Goal: Task Accomplishment & Management: Use online tool/utility

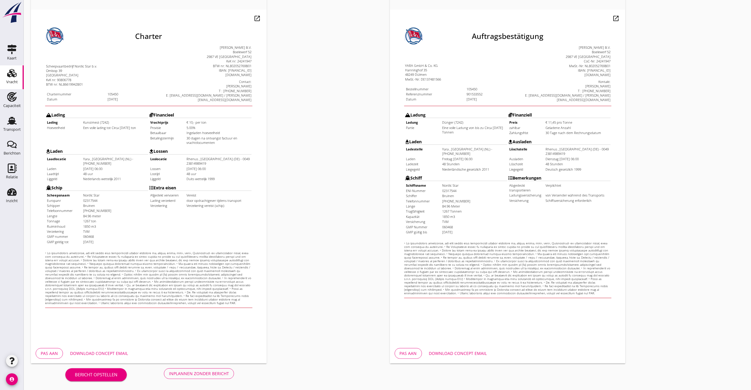
click at [49, 359] on div "Pas aan Download concept email" at bounding box center [149, 353] width 236 height 20
click at [45, 352] on div "Pas aan" at bounding box center [49, 353] width 17 height 6
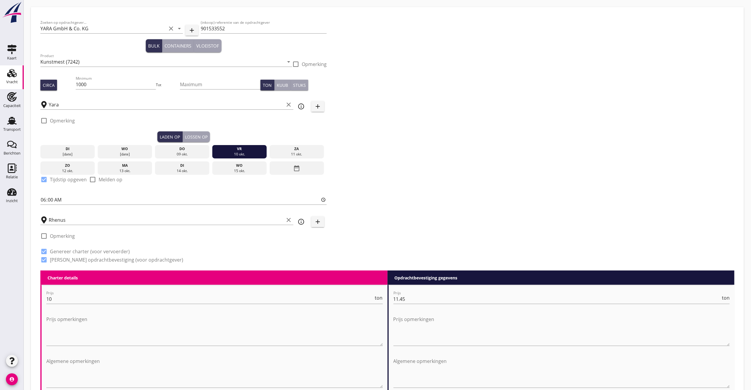
click at [190, 127] on div "check_box_outline_blank Opmerking" at bounding box center [183, 122] width 286 height 18
click at [200, 148] on div "do" at bounding box center [183, 148] width 52 height 5
click at [194, 140] on button "Lossen op" at bounding box center [196, 136] width 27 height 11
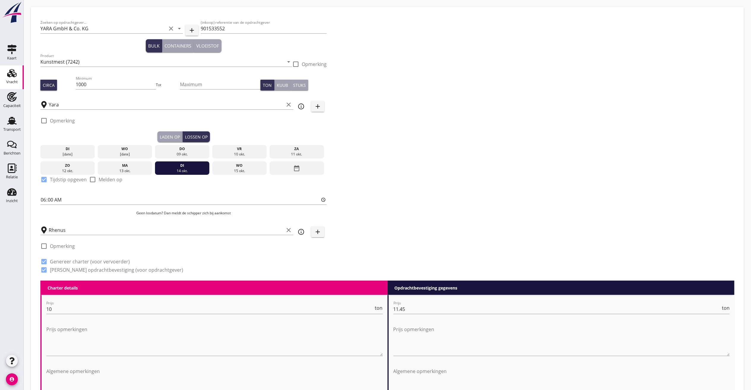
click at [183, 171] on div "14 okt." at bounding box center [183, 170] width 52 height 5
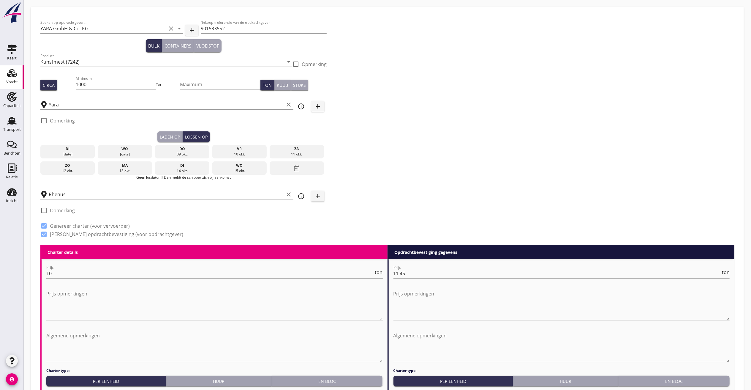
click at [257, 169] on div "15 okt." at bounding box center [240, 170] width 52 height 5
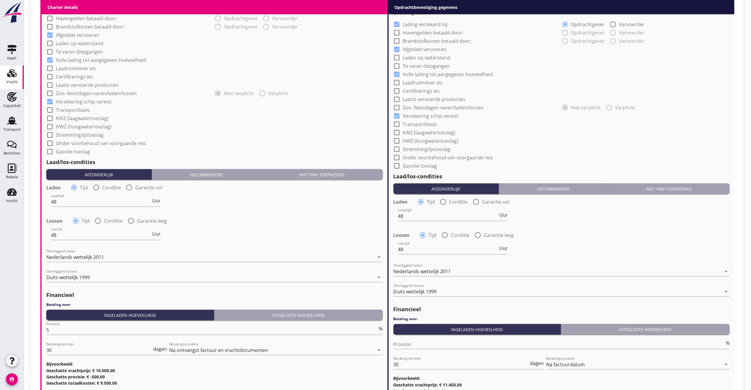
scroll to position [497, 0]
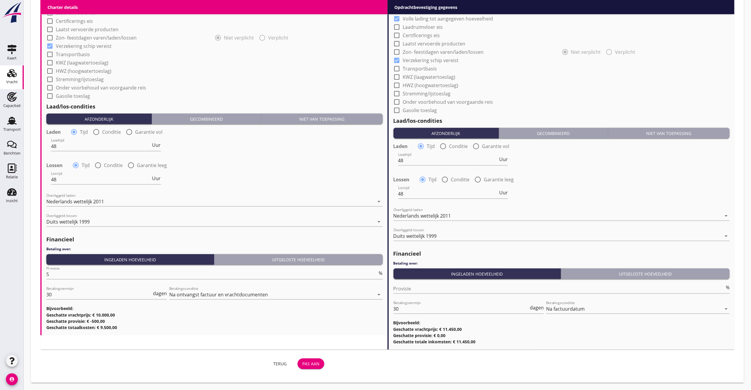
click at [311, 362] on div "Pas aan" at bounding box center [310, 363] width 17 height 6
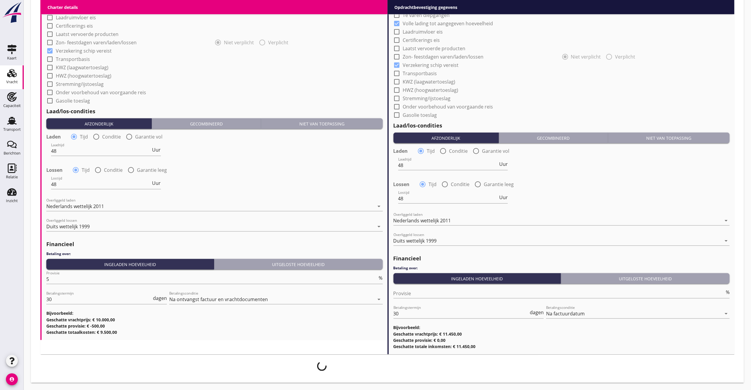
scroll to position [492, 0]
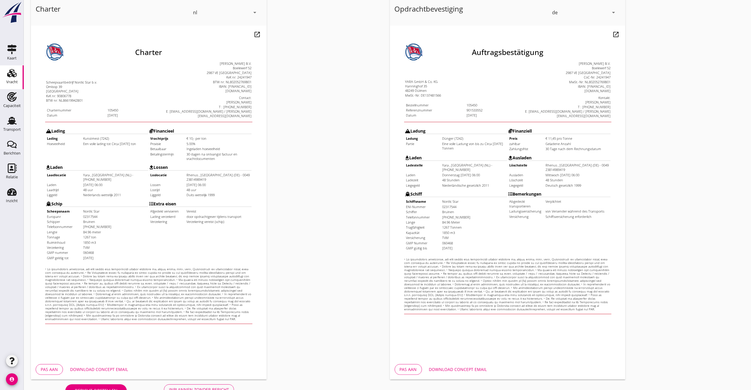
scroll to position [50, 0]
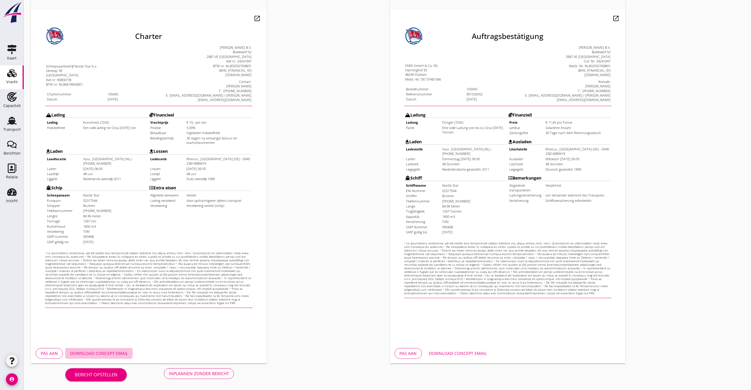
click at [99, 353] on div "Download concept email" at bounding box center [99, 353] width 58 height 6
click at [194, 372] on div "Inplannen zonder bericht" at bounding box center [199, 373] width 60 height 6
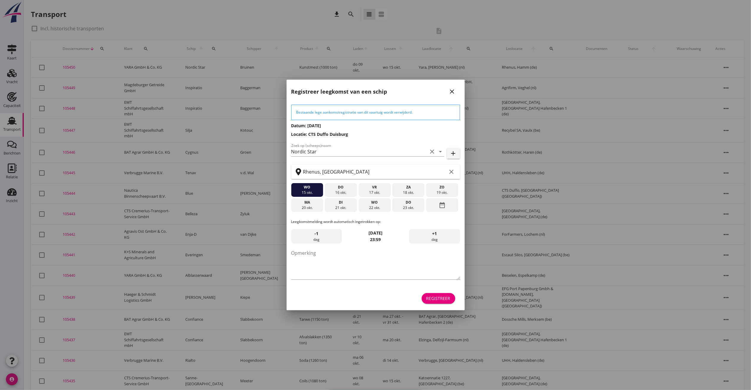
click at [441, 297] on div "Registreer" at bounding box center [439, 298] width 24 height 6
